Goal: Information Seeking & Learning: Check status

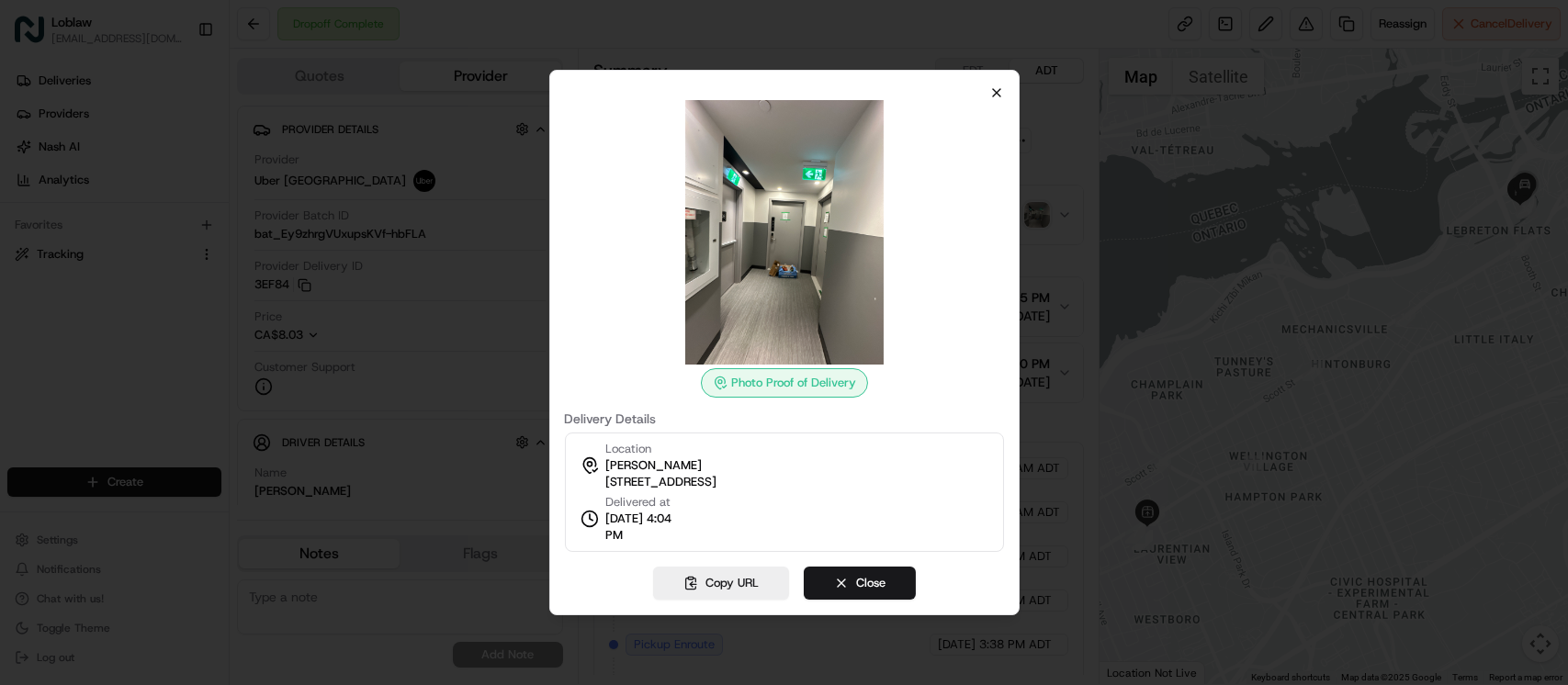
click at [995, 97] on icon "button" at bounding box center [997, 93] width 15 height 15
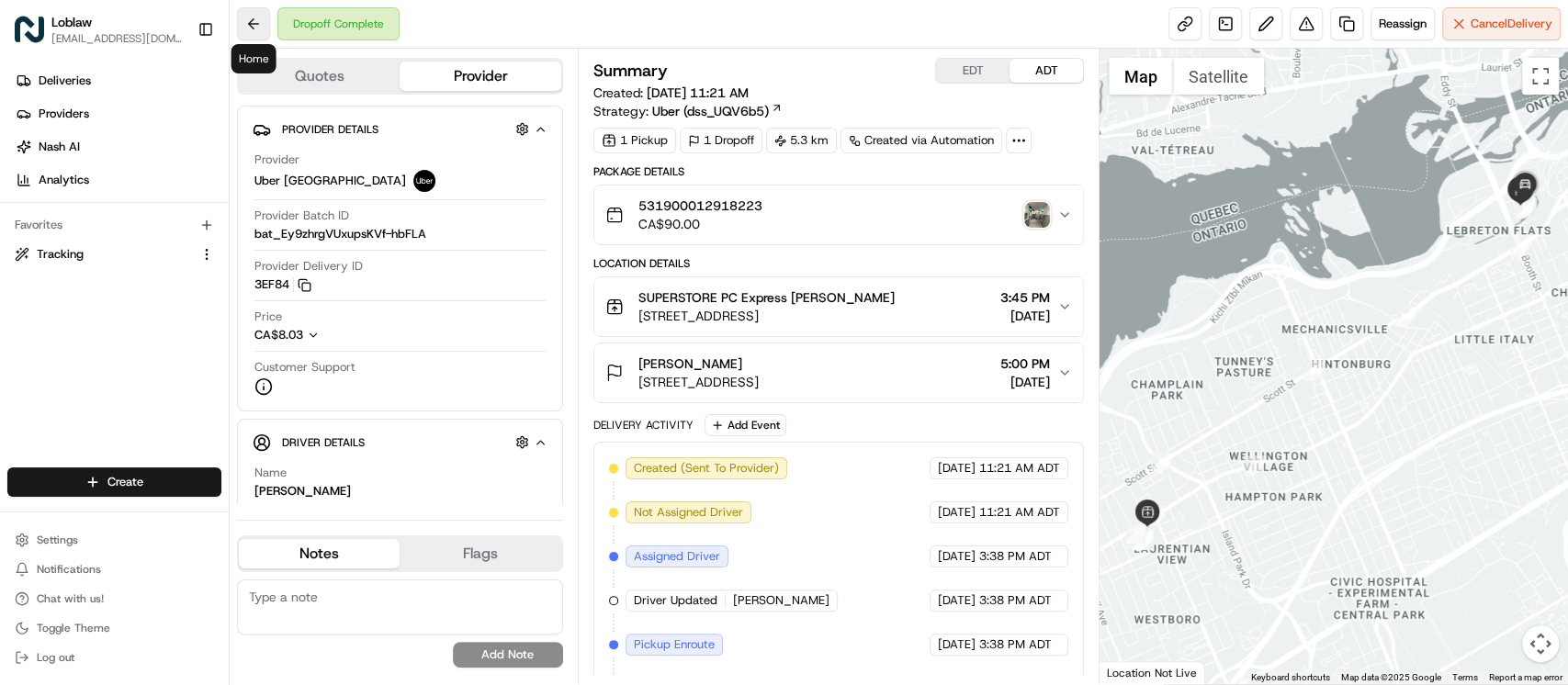
click at [251, 16] on button at bounding box center [253, 24] width 33 height 33
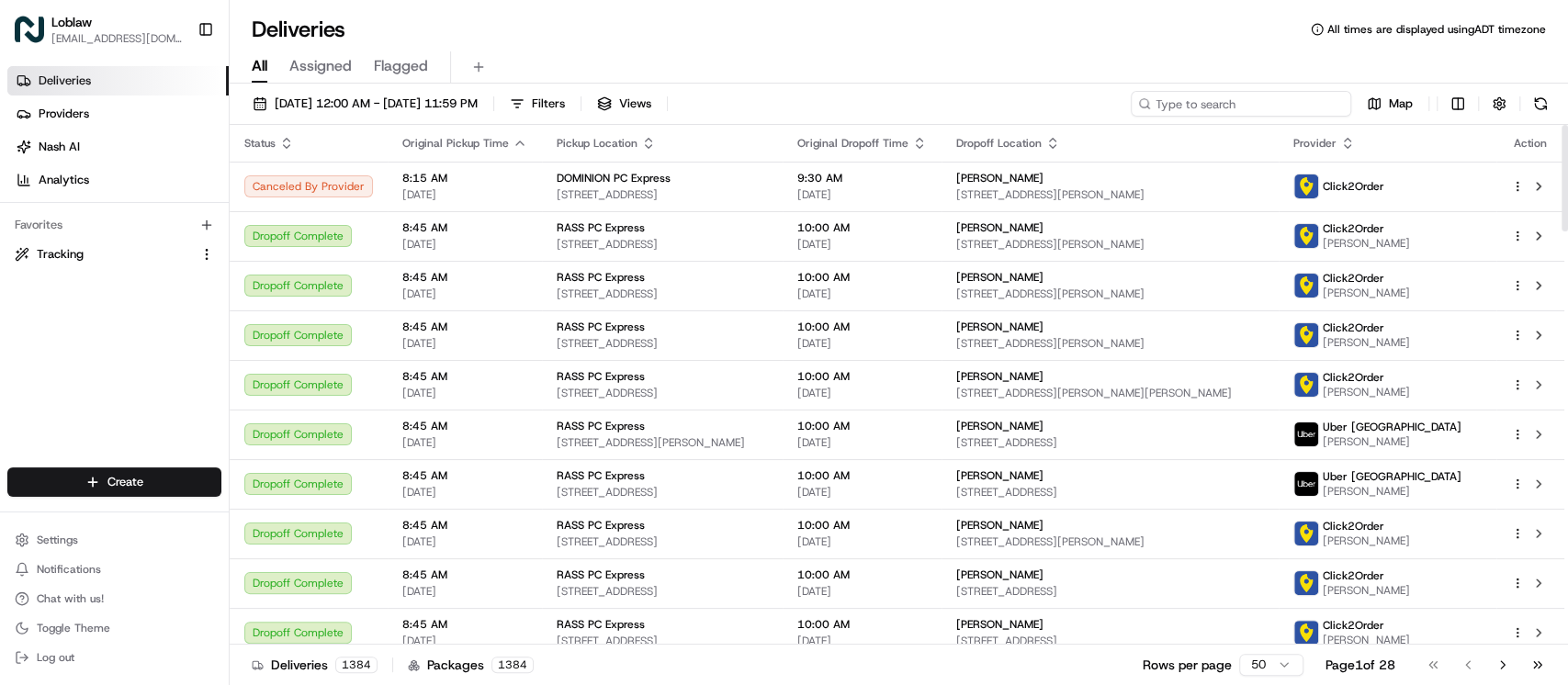
click at [1292, 101] on input at bounding box center [1240, 103] width 220 height 26
paste input "531900012909719"
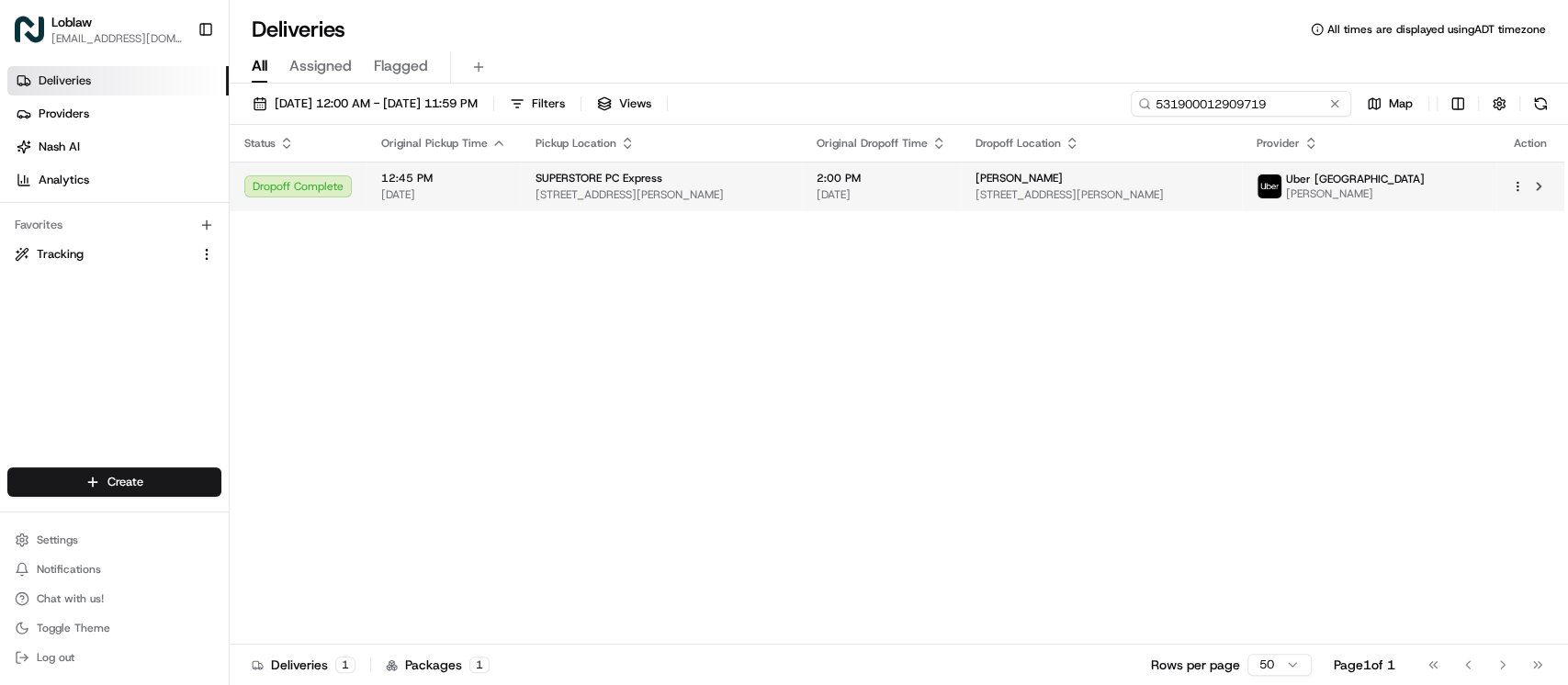
type input "531900012909719"
click at [802, 175] on td "SUPERSTORE PC Express 9 Haineault St, Fort McMurray, AB T9H 1R8, Canada" at bounding box center [661, 186] width 281 height 49
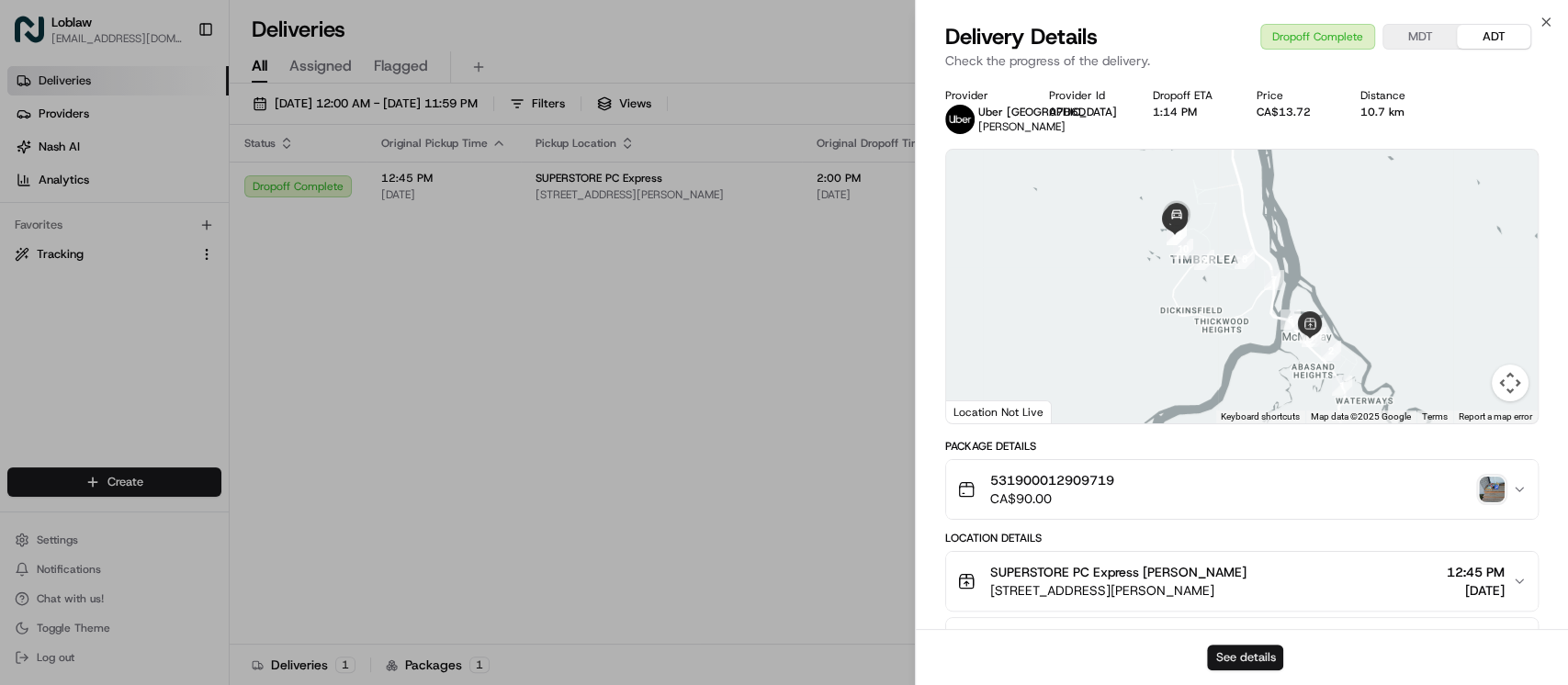
click at [1212, 663] on button "See details" at bounding box center [1245, 658] width 77 height 26
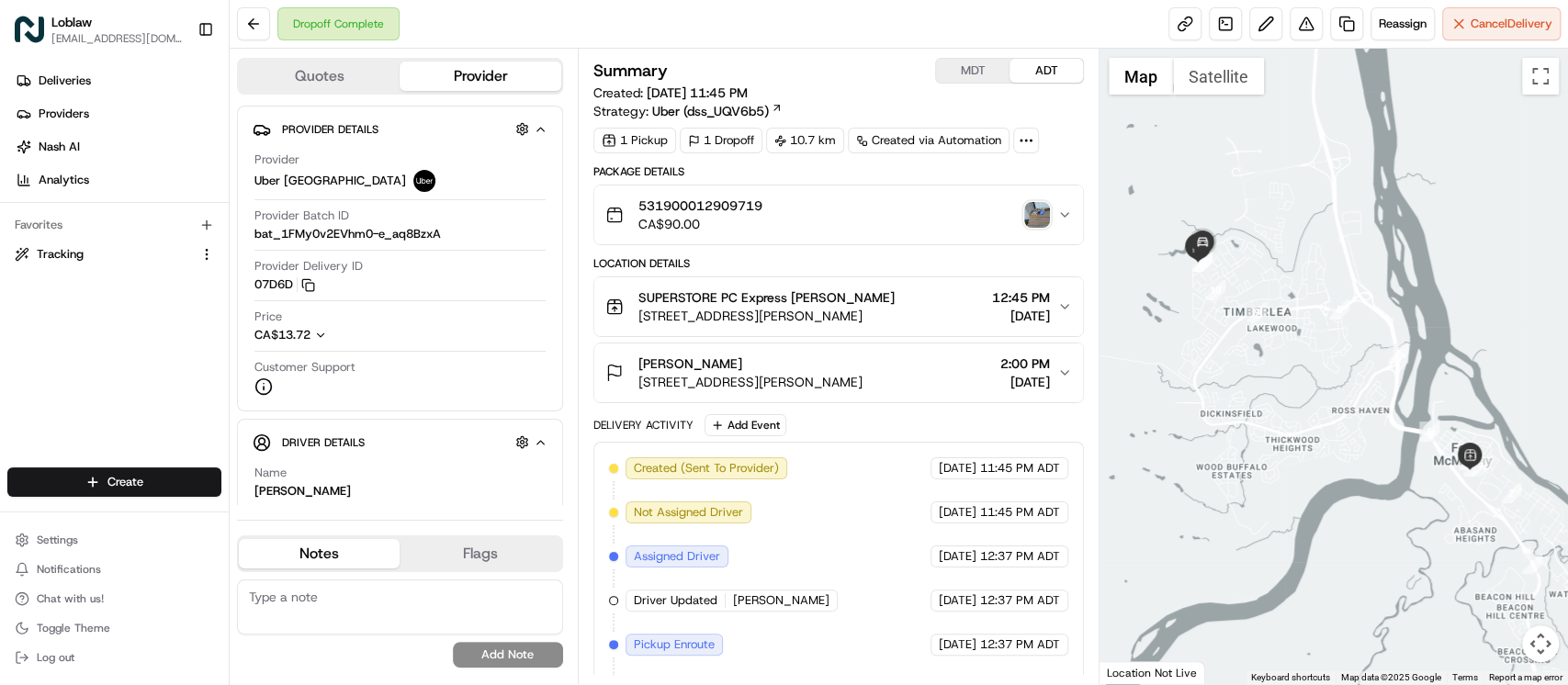
click at [1036, 211] on img "button" at bounding box center [1037, 215] width 26 height 26
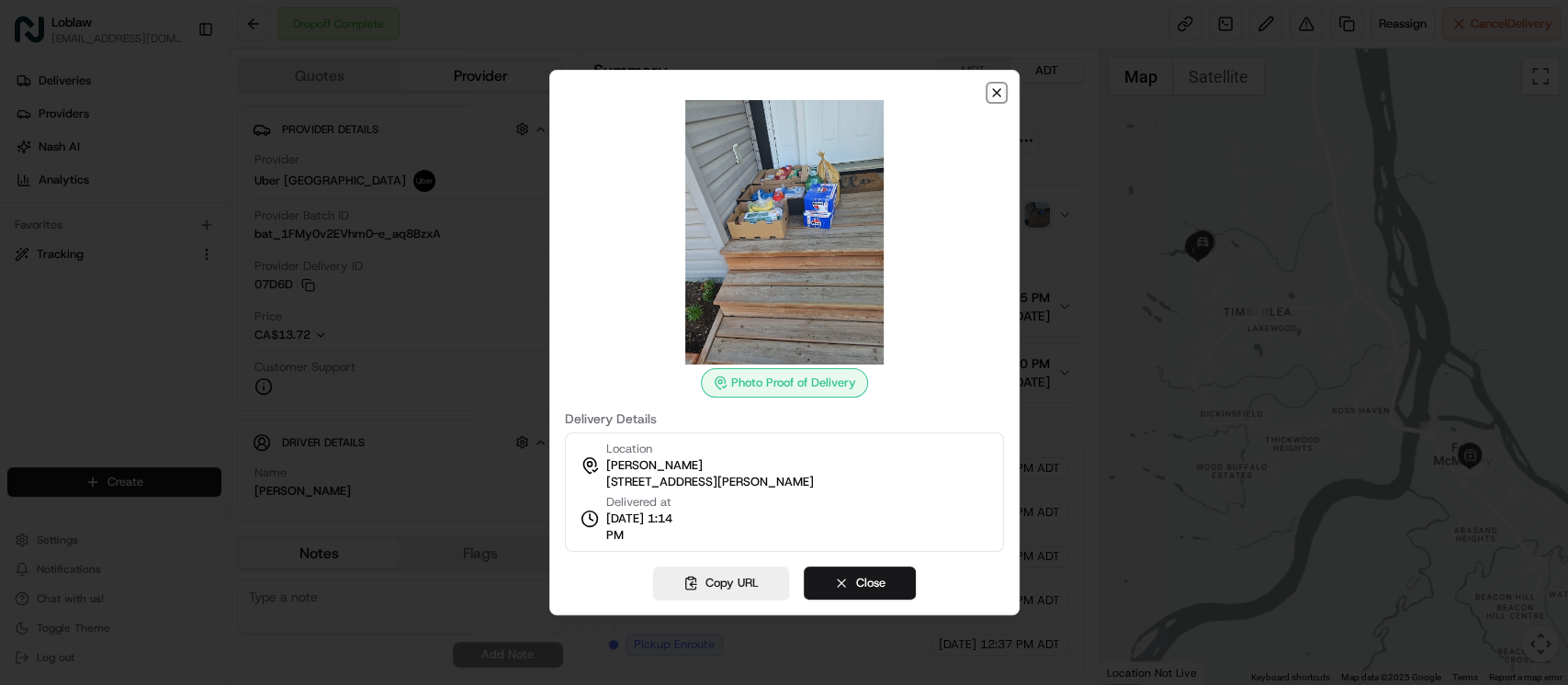
click at [996, 90] on icon "button" at bounding box center [997, 93] width 15 height 15
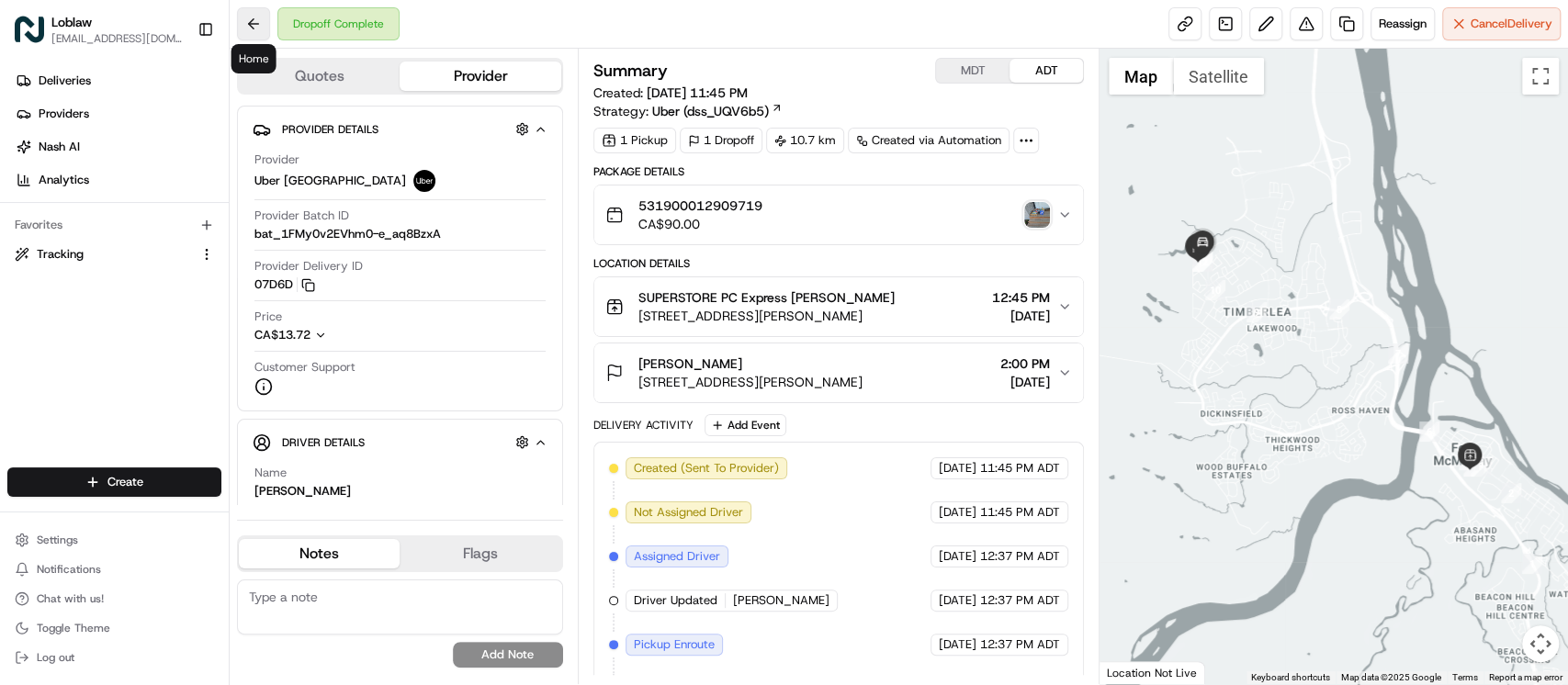
click at [244, 21] on button at bounding box center [253, 24] width 33 height 33
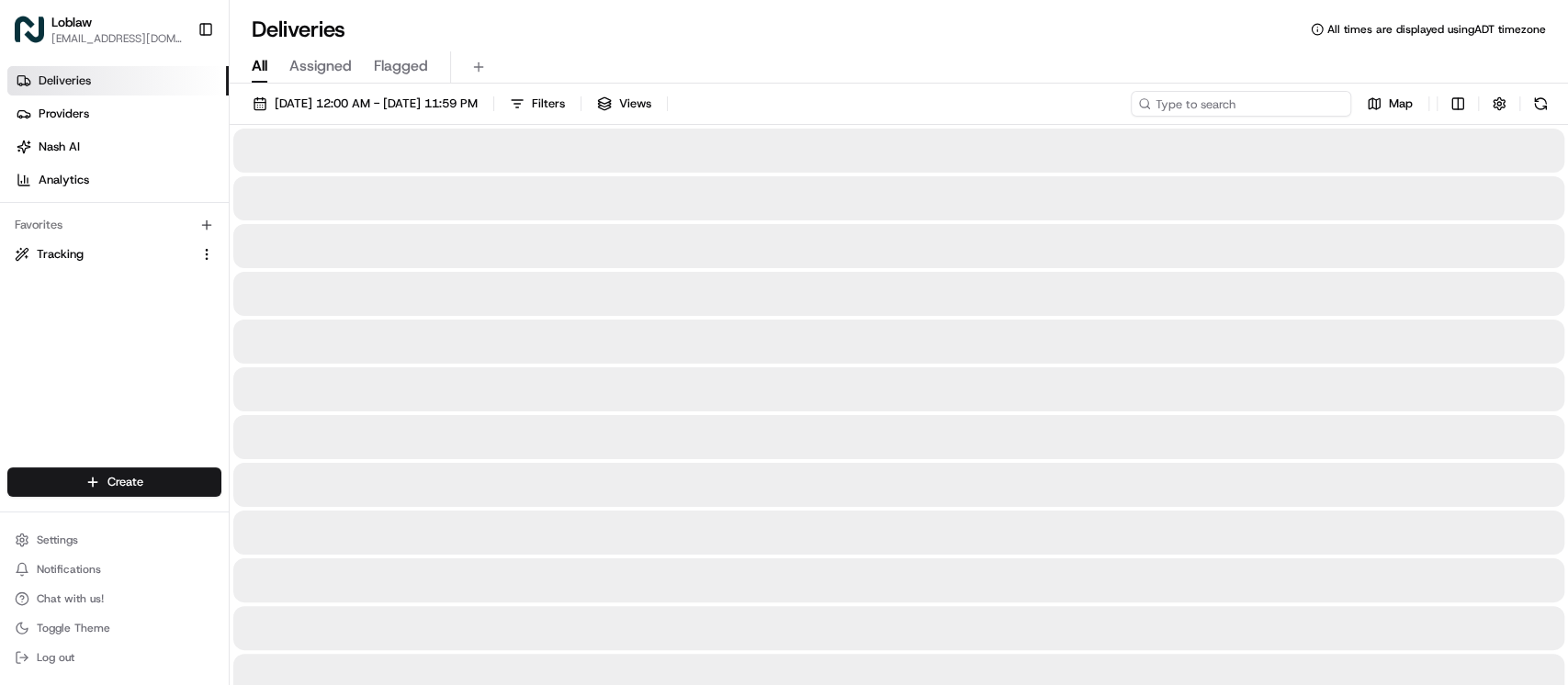
click at [1268, 99] on input at bounding box center [1240, 103] width 220 height 26
paste input "531900012918223"
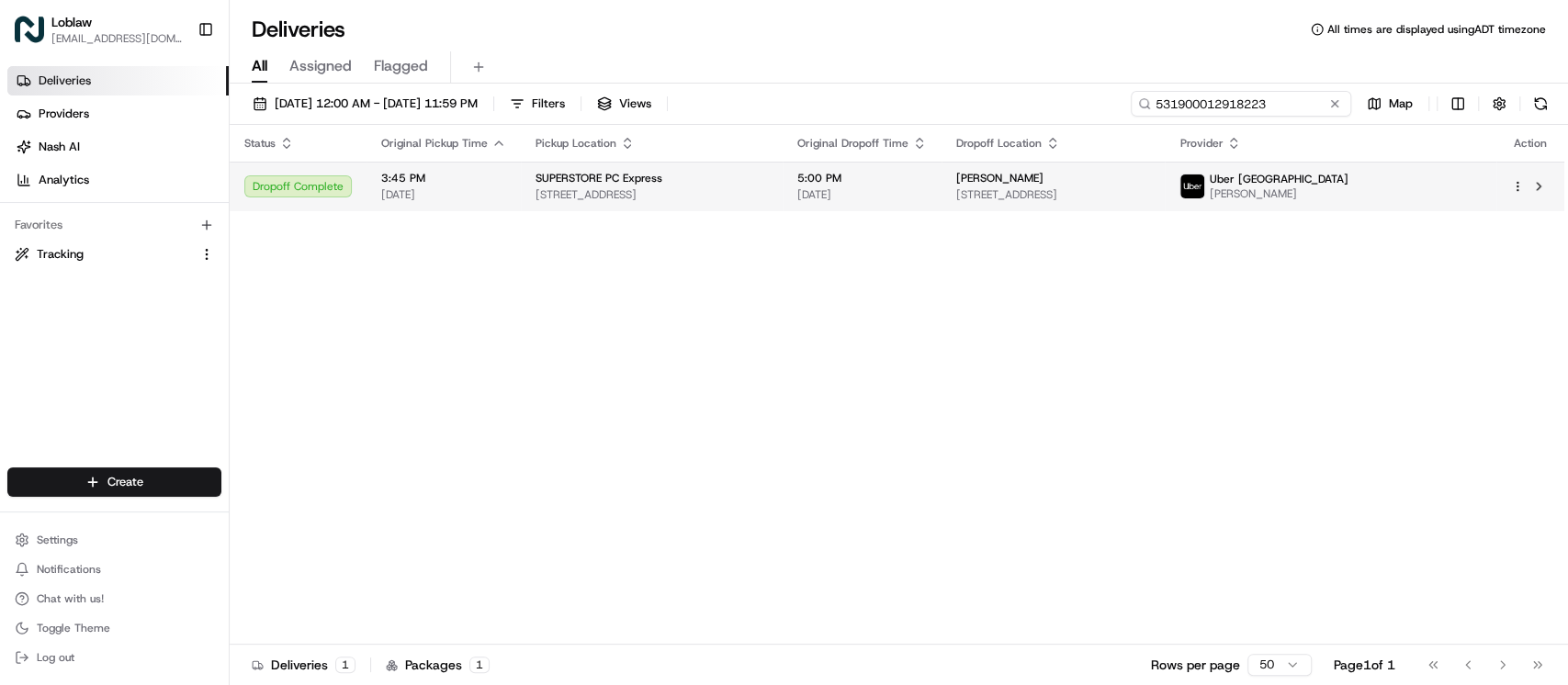
type input "531900012918223"
click at [782, 206] on td "SUPERSTORE PC Express 190 Richmond Rd, Ottawa, ON K1Z 6W6, Canada" at bounding box center [652, 186] width 262 height 49
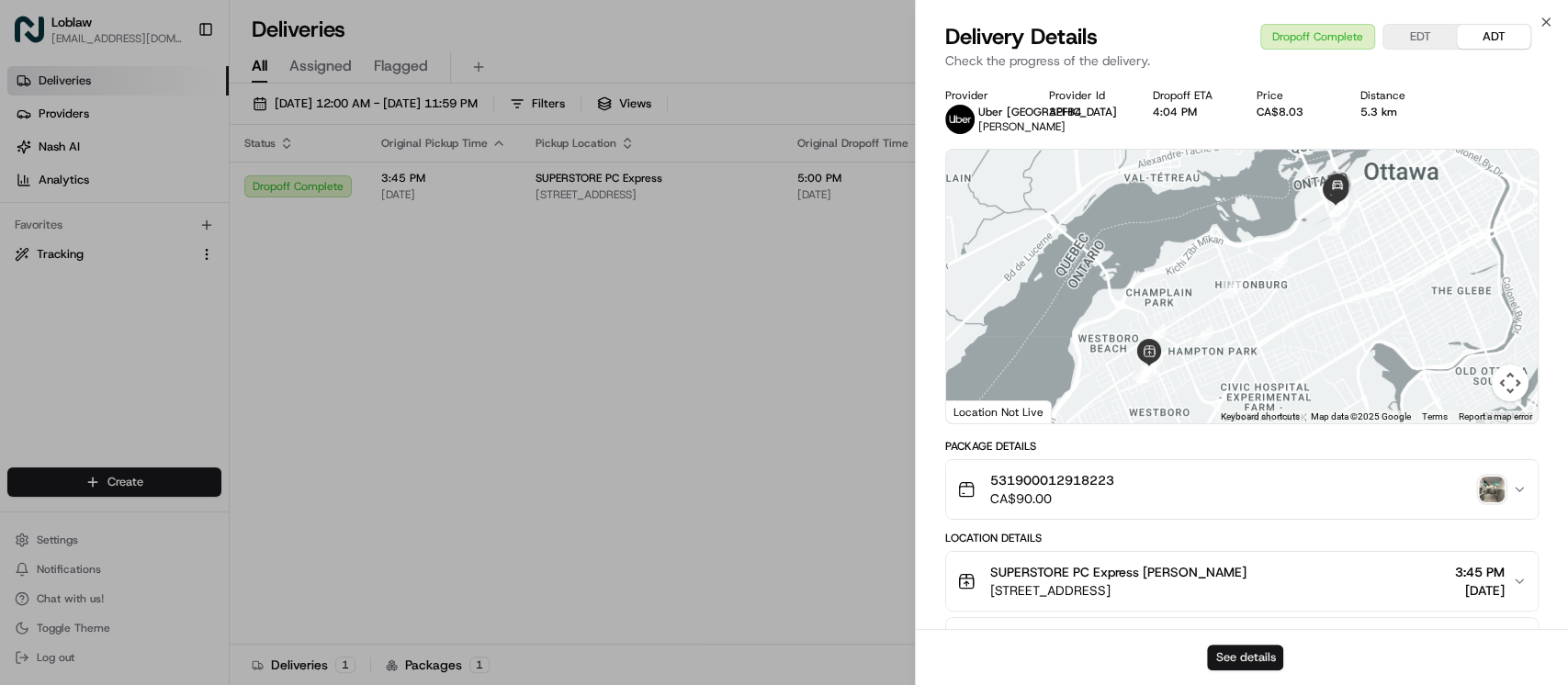
click at [1212, 653] on button "See details" at bounding box center [1245, 658] width 77 height 26
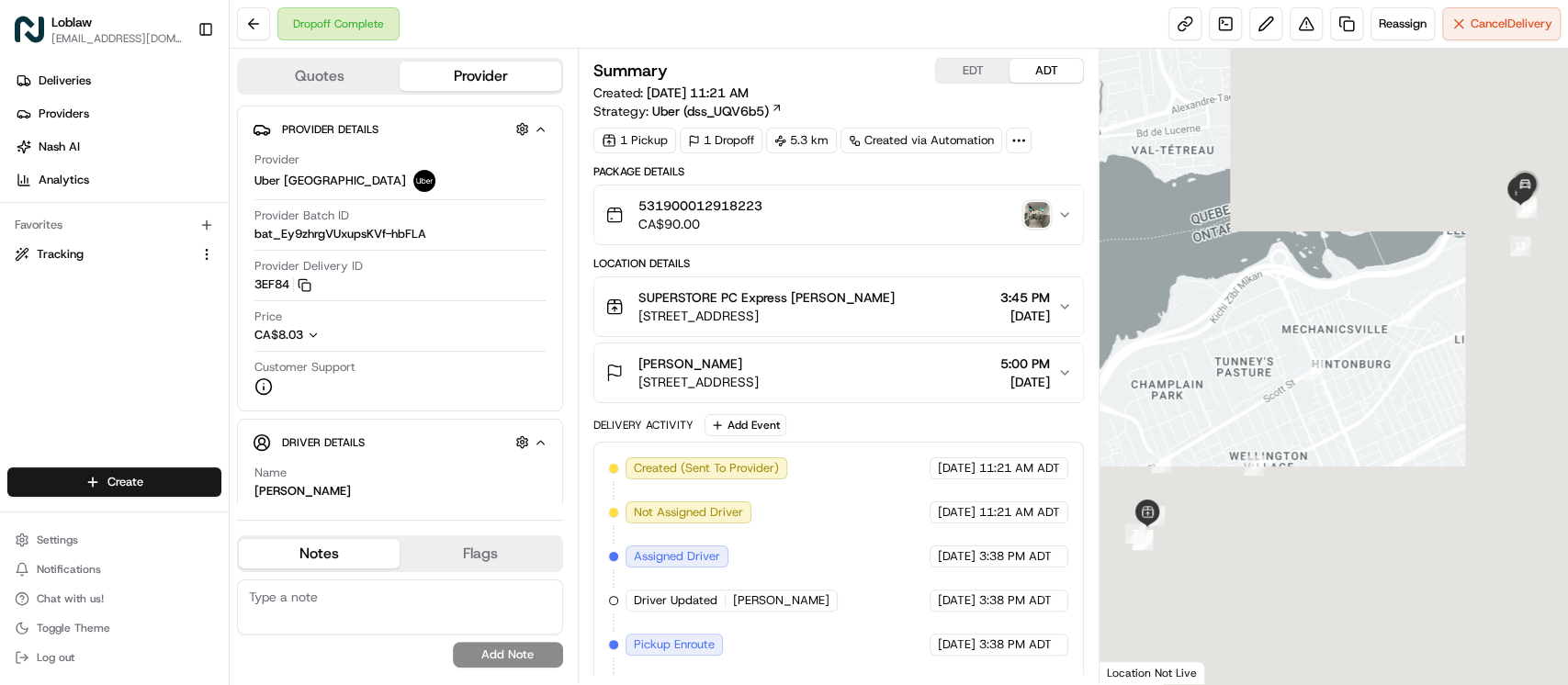
click at [1040, 219] on img "button" at bounding box center [1037, 215] width 26 height 26
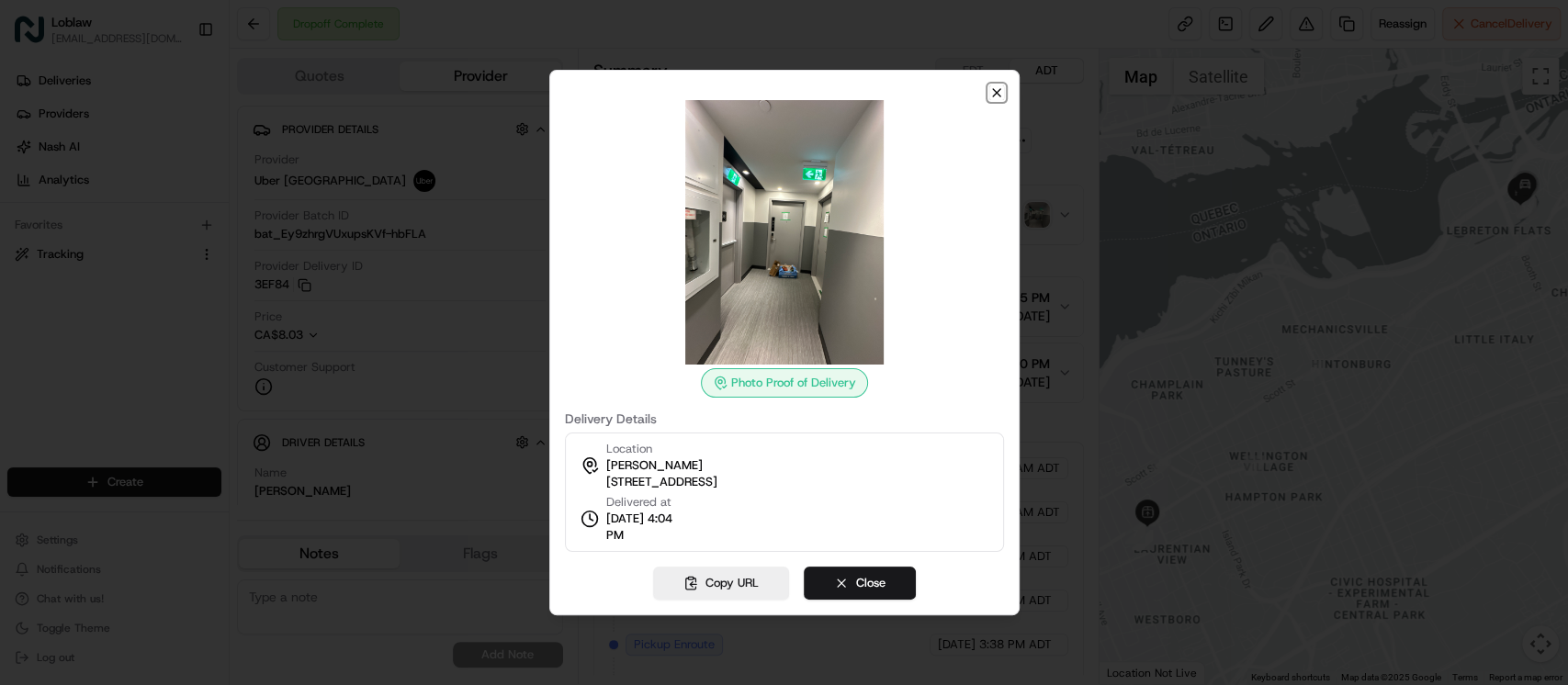
click at [994, 97] on icon "button" at bounding box center [997, 93] width 15 height 15
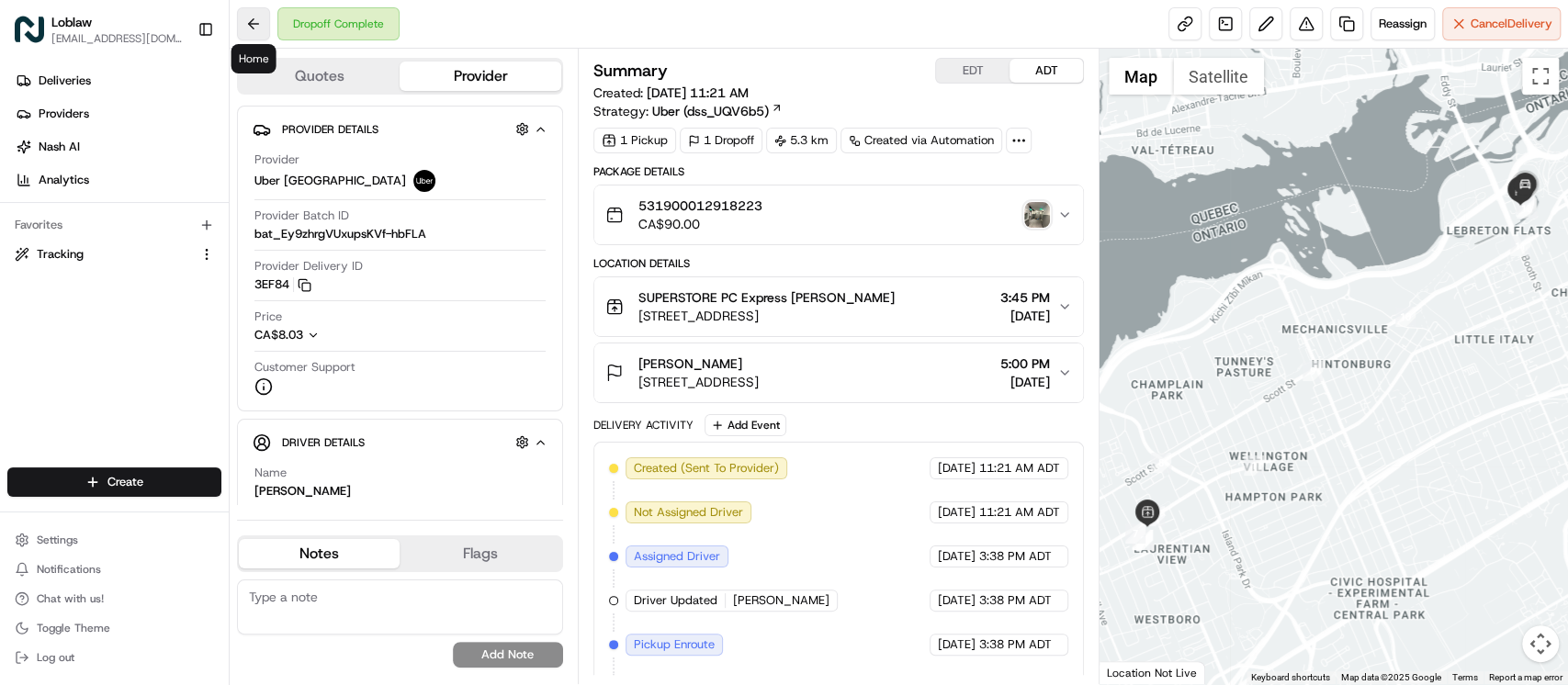
click at [250, 21] on button at bounding box center [253, 24] width 33 height 33
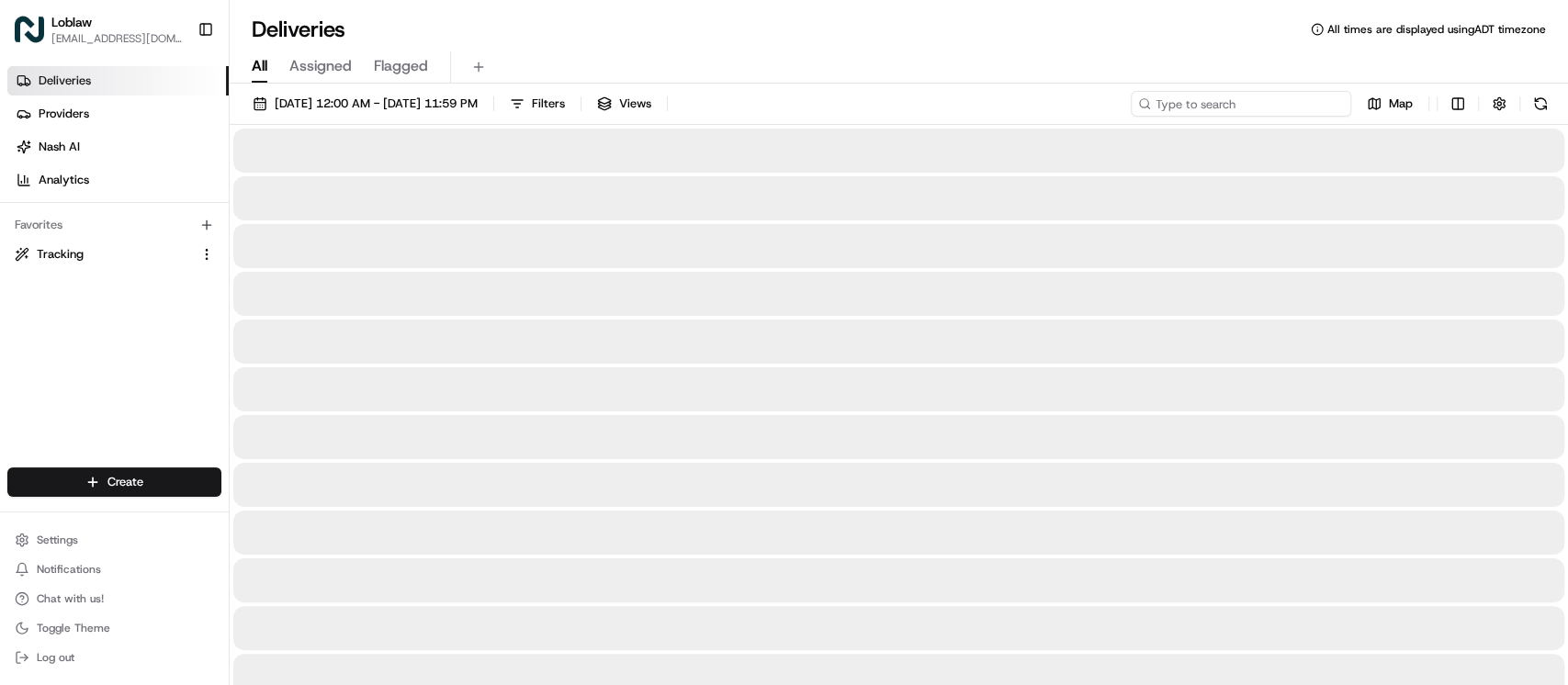
click at [1247, 101] on input at bounding box center [1240, 103] width 220 height 26
paste input "531900012897033"
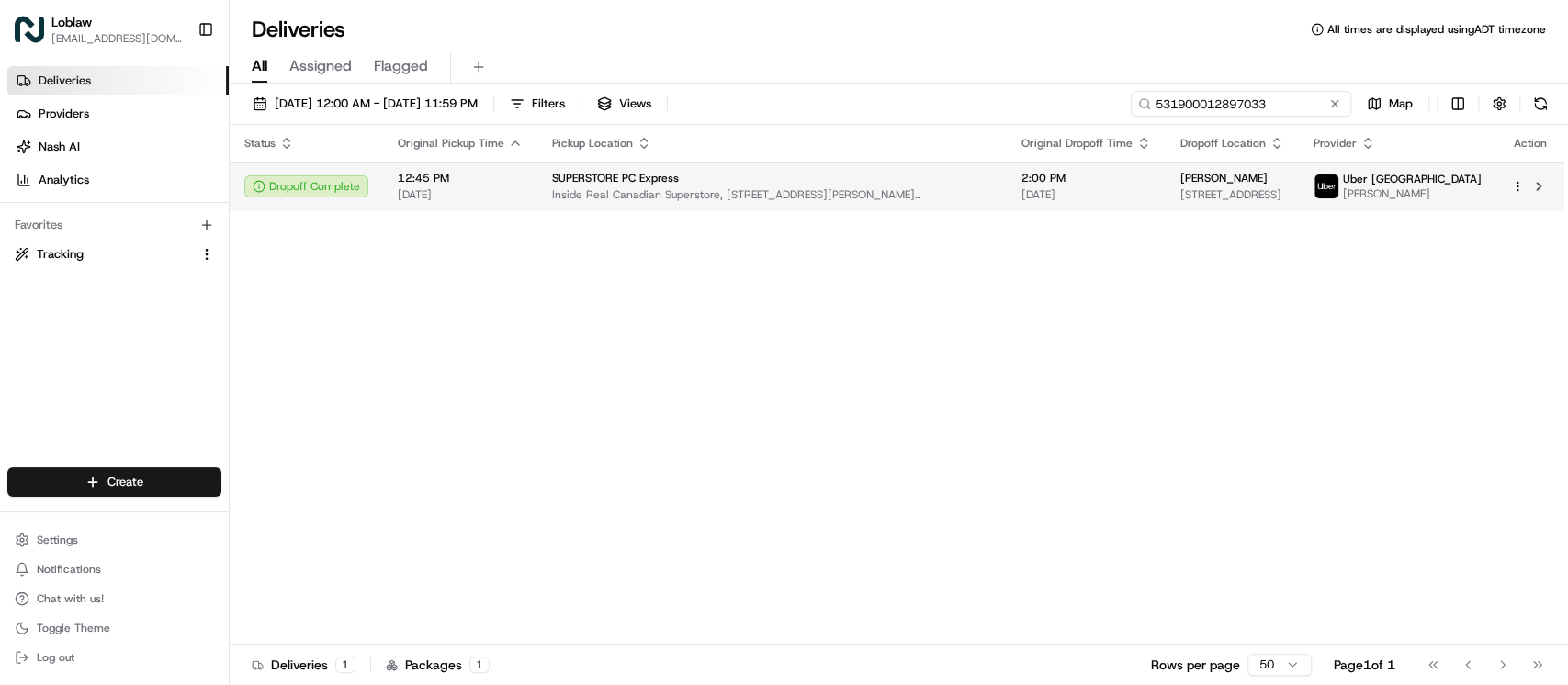
type input "531900012897033"
click at [921, 200] on td "SUPERSTORE PC Express Inside Real Canadian Superstore, 835 Langford Pkwy, Victo…" at bounding box center [772, 186] width 469 height 49
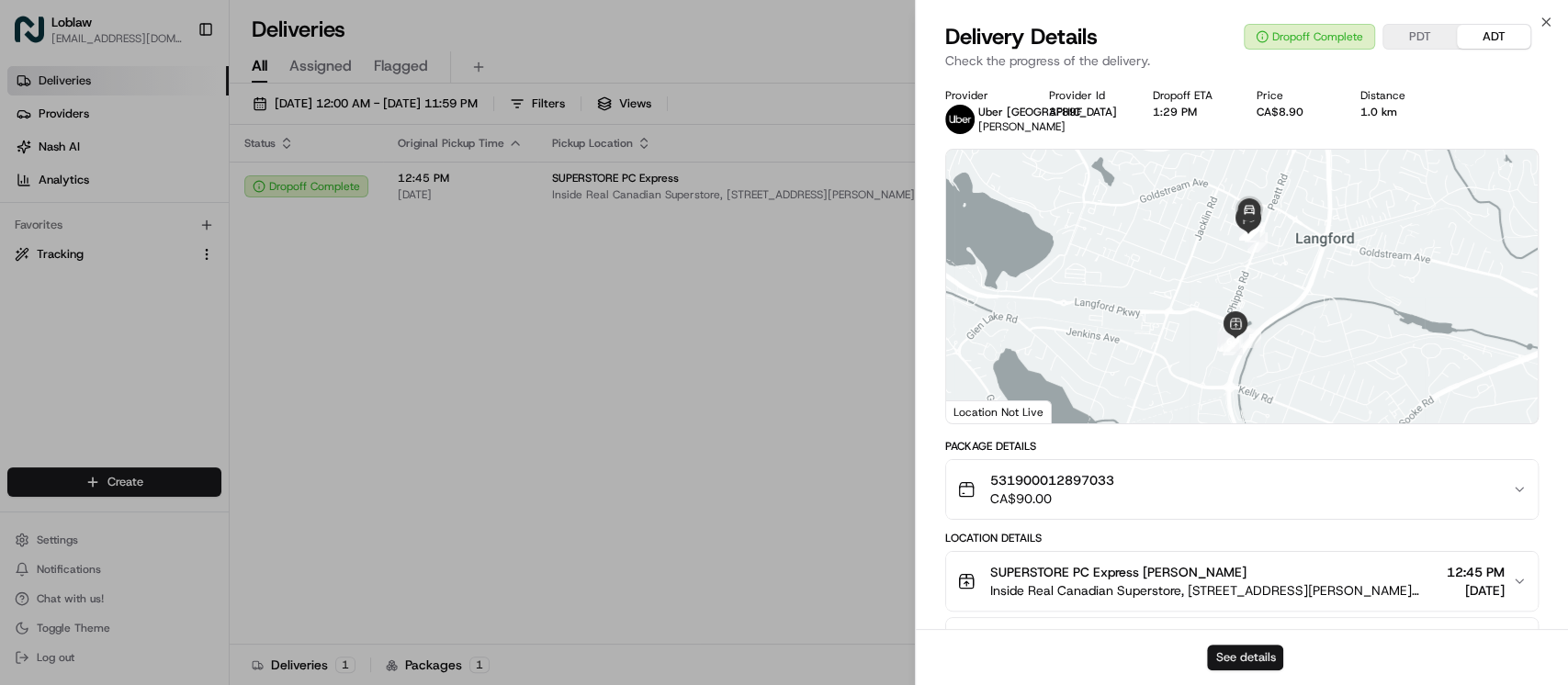
click at [1258, 651] on button "See details" at bounding box center [1245, 658] width 77 height 26
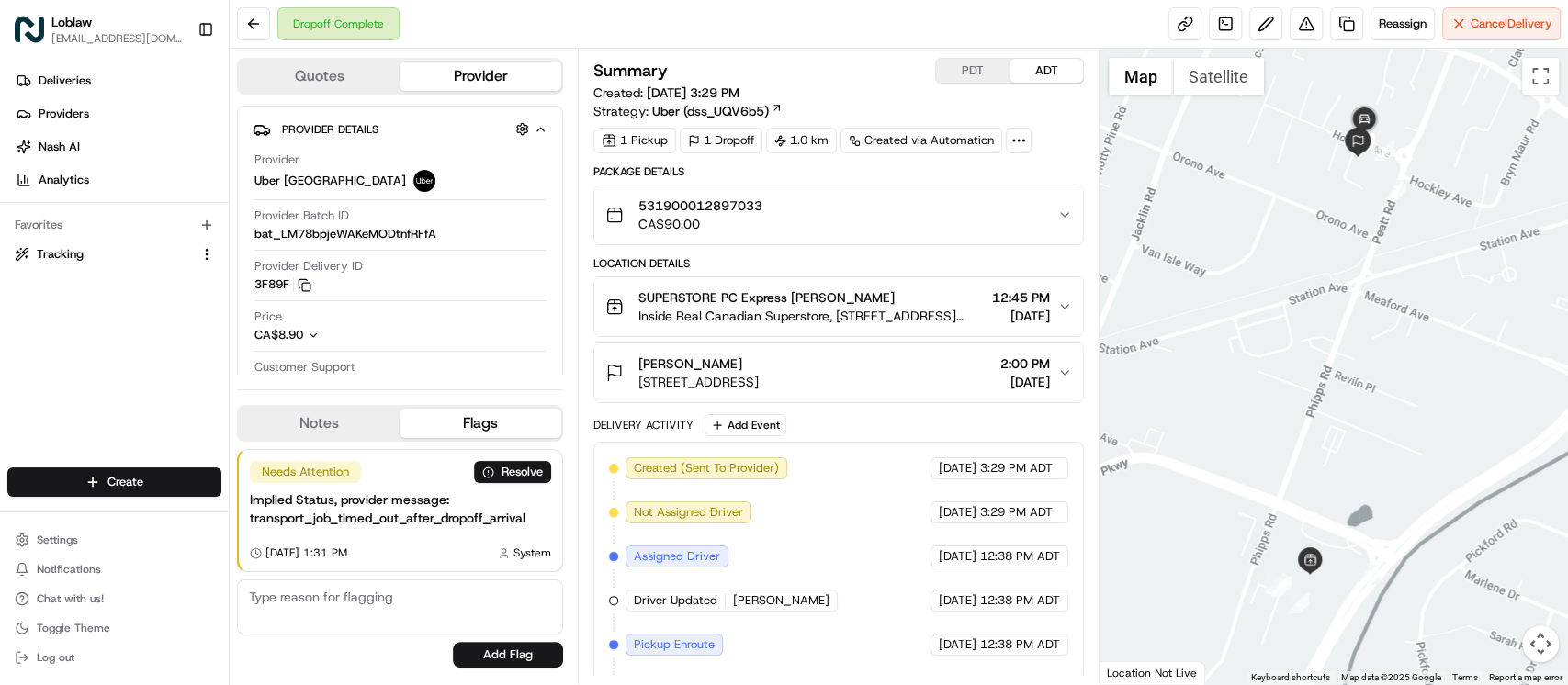
click at [1040, 197] on div "531900012897033 CA$90.00" at bounding box center [831, 215] width 452 height 37
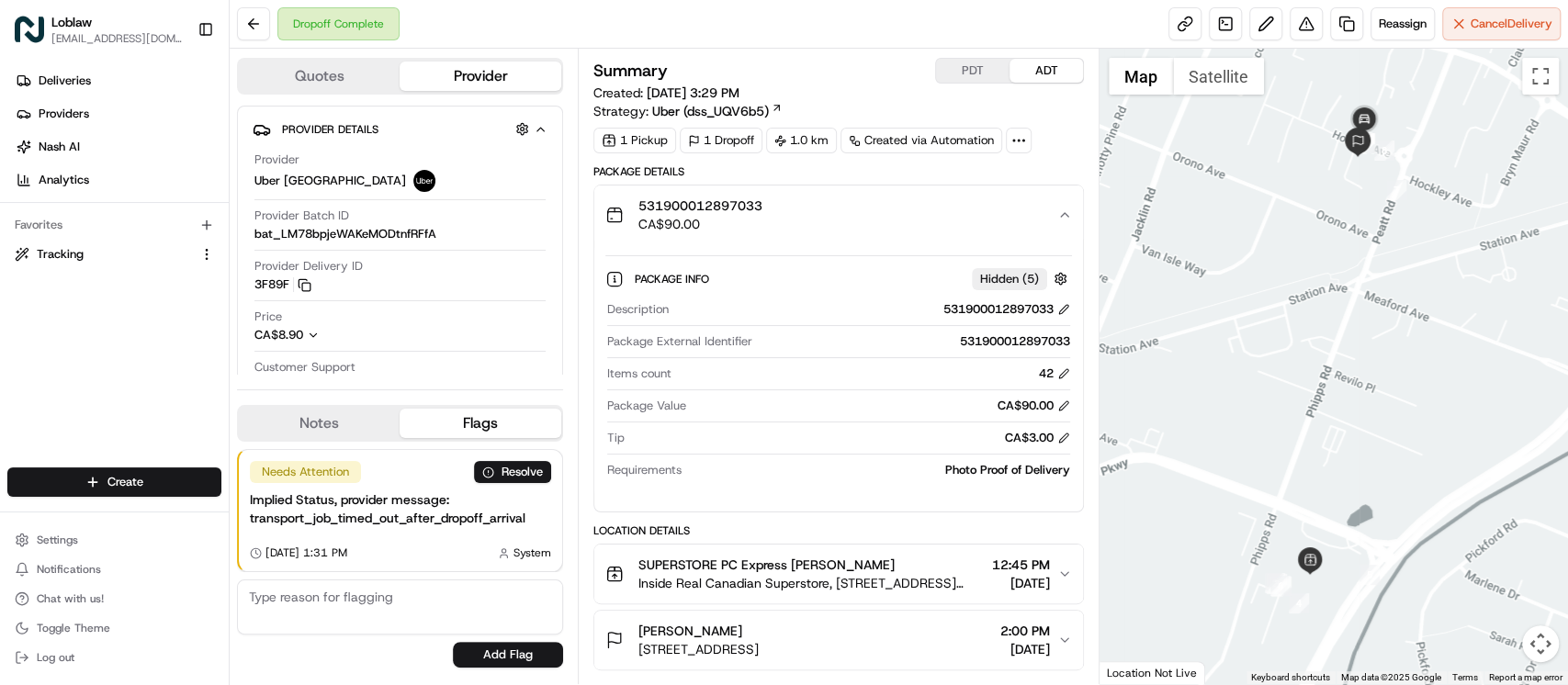
click at [1058, 217] on button "531900012897033 CA$90.00" at bounding box center [838, 215] width 489 height 59
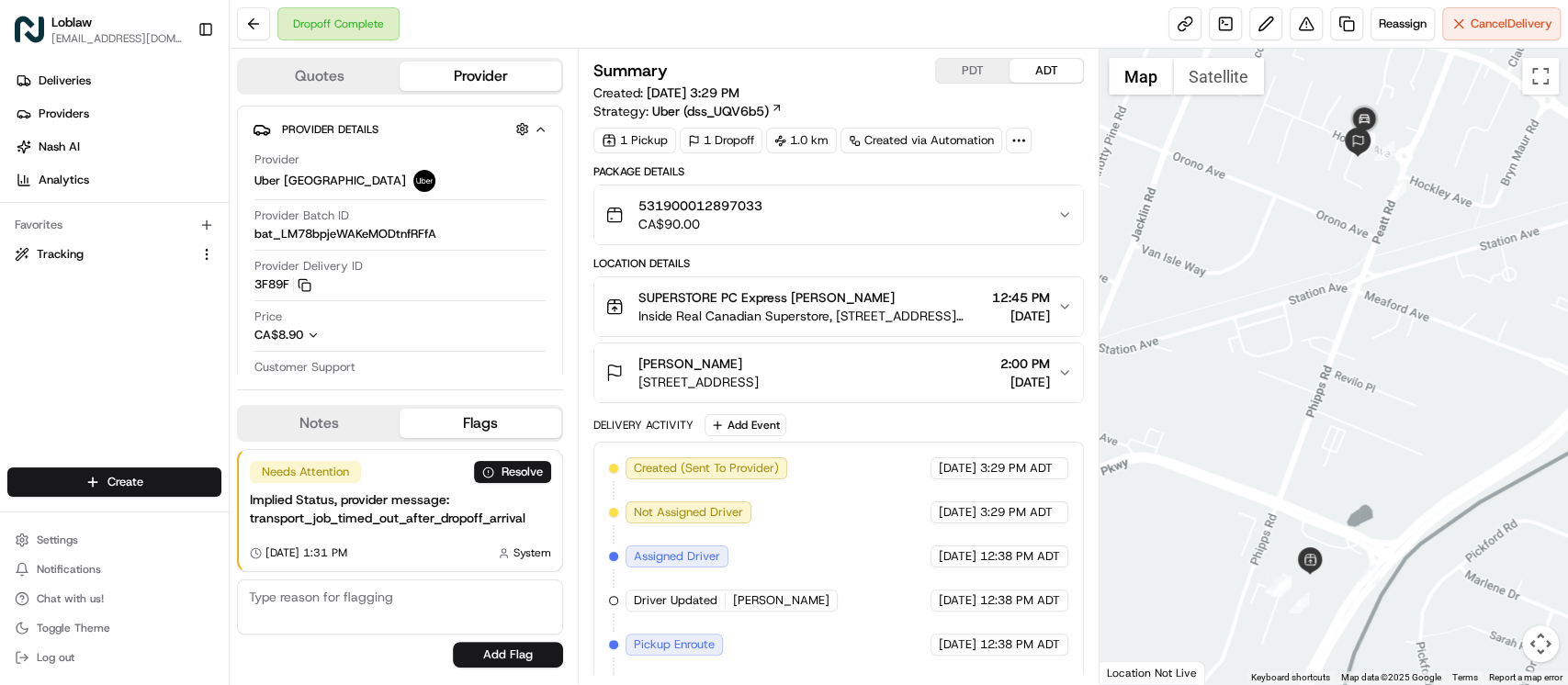
click at [1064, 211] on icon "button" at bounding box center [1065, 215] width 15 height 15
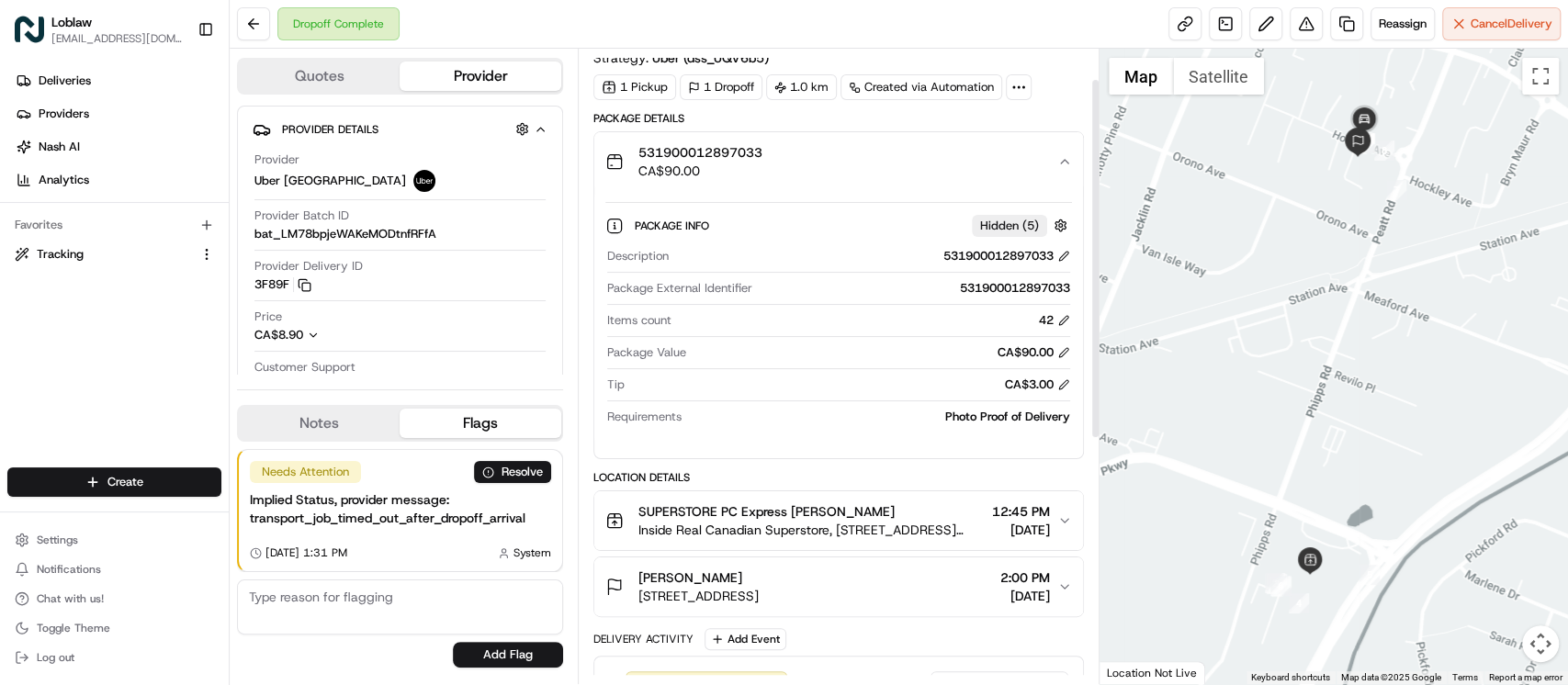
scroll to position [53, 0]
click at [1052, 523] on div "SUPERSTORE PC Express Jane Decano Inside Real Canadian Superstore, 835 Langford…" at bounding box center [831, 520] width 452 height 37
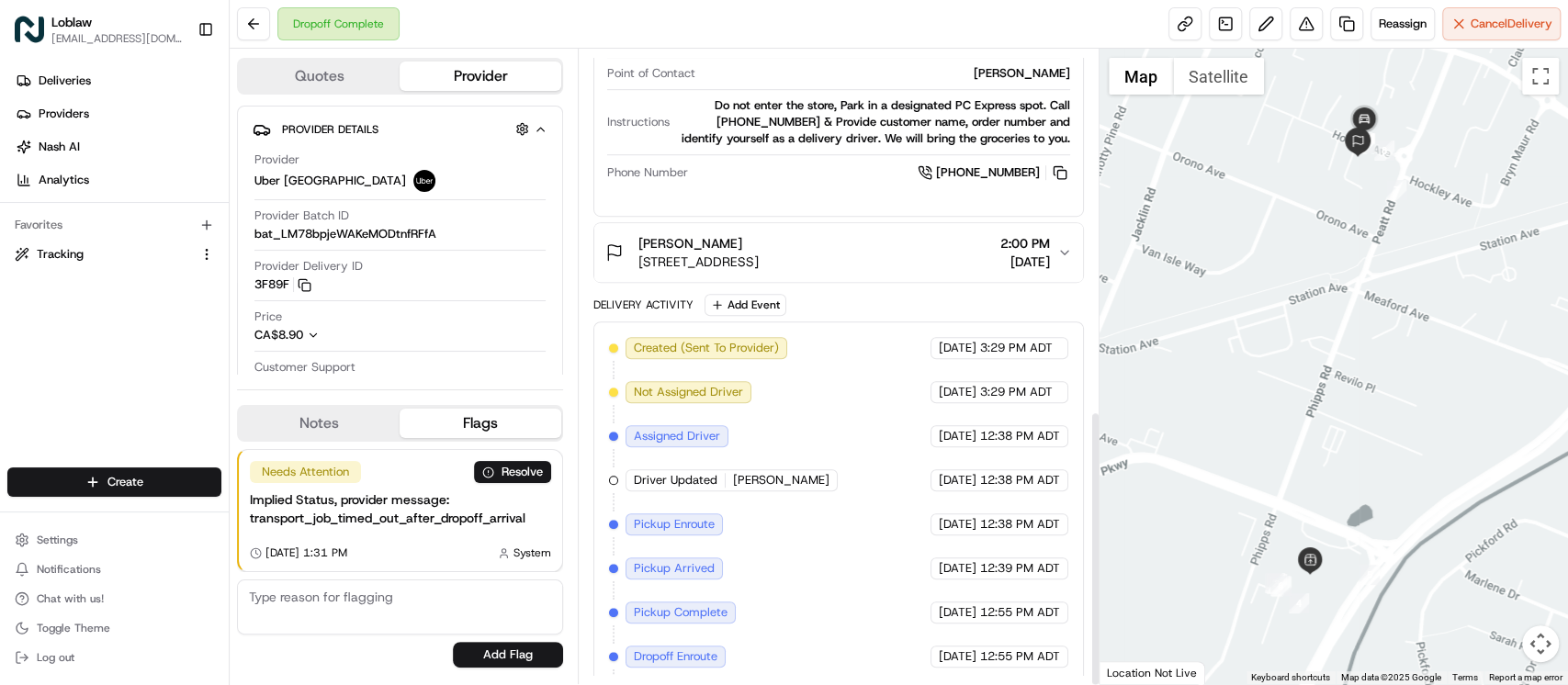
scroll to position [833, 0]
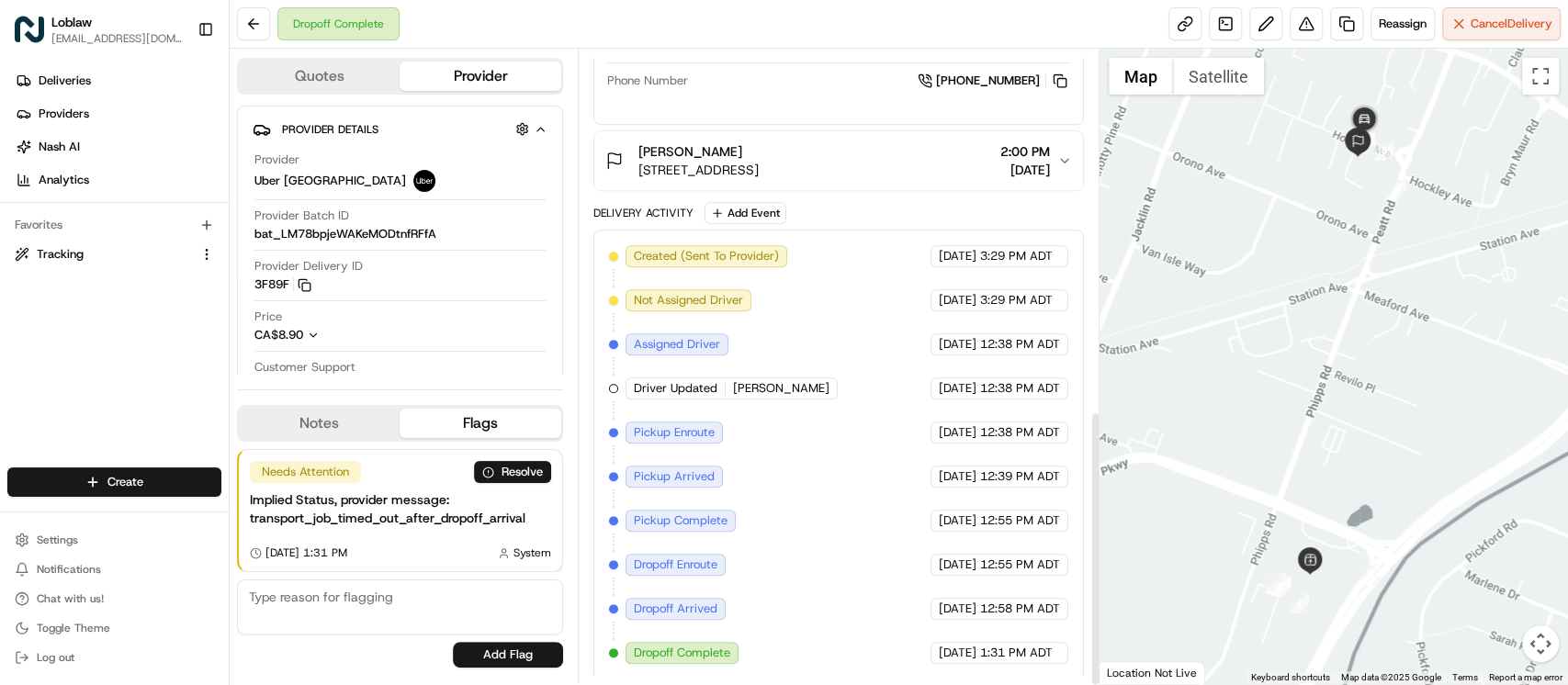
drag, startPoint x: 1095, startPoint y: 342, endPoint x: 1115, endPoint y: 495, distance: 154.3
click at [1098, 495] on div at bounding box center [1095, 549] width 7 height 271
click at [688, 11] on div "Dropoff Complete Reassign Cancel Delivery" at bounding box center [898, 24] width 1338 height 48
click at [1090, 502] on div "Summary PDT ADT Created: Aug 22 2025 3:29 PM Strategy: Uber (dss_UQV6b5) 1 Pick…" at bounding box center [839, 366] width 522 height 636
drag, startPoint x: 1092, startPoint y: 501, endPoint x: 1092, endPoint y: 396, distance: 105.0
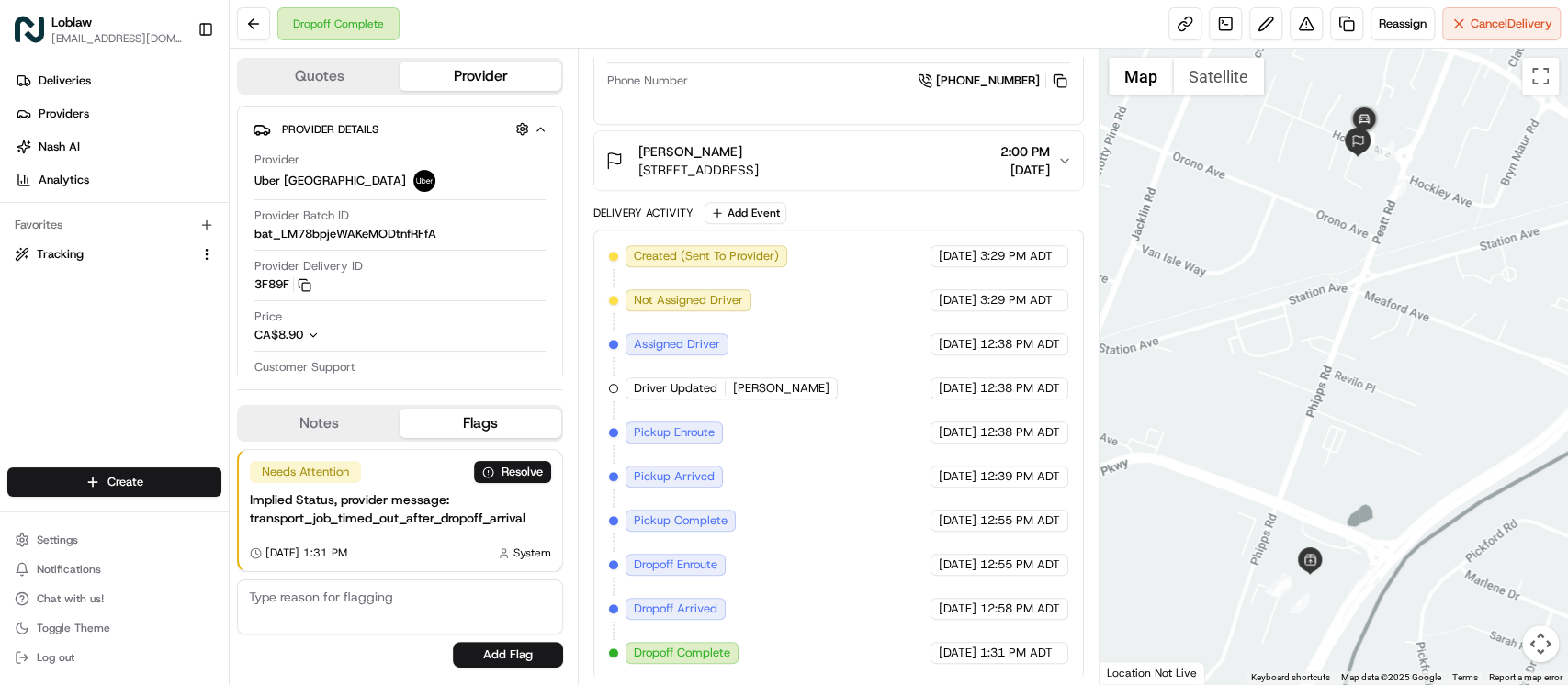
click at [1092, 396] on div "Summary PDT ADT Created: Aug 22 2025 3:29 PM Strategy: Uber (dss_UQV6b5) 1 Pick…" at bounding box center [839, 366] width 522 height 636
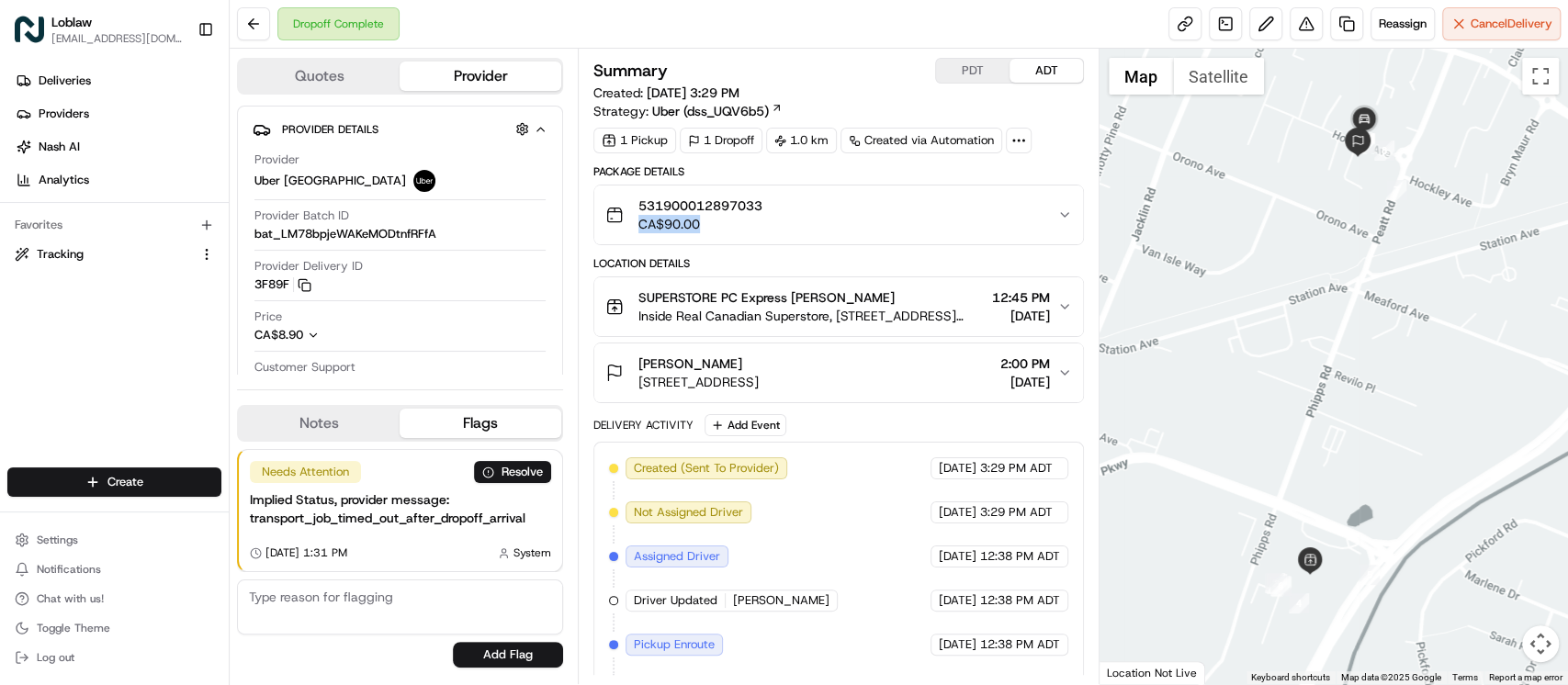
click at [1056, 207] on button "531900012897033 CA$90.00" at bounding box center [838, 215] width 489 height 59
click at [1063, 209] on icon "button" at bounding box center [1065, 215] width 15 height 15
